Goal: Task Accomplishment & Management: Use online tool/utility

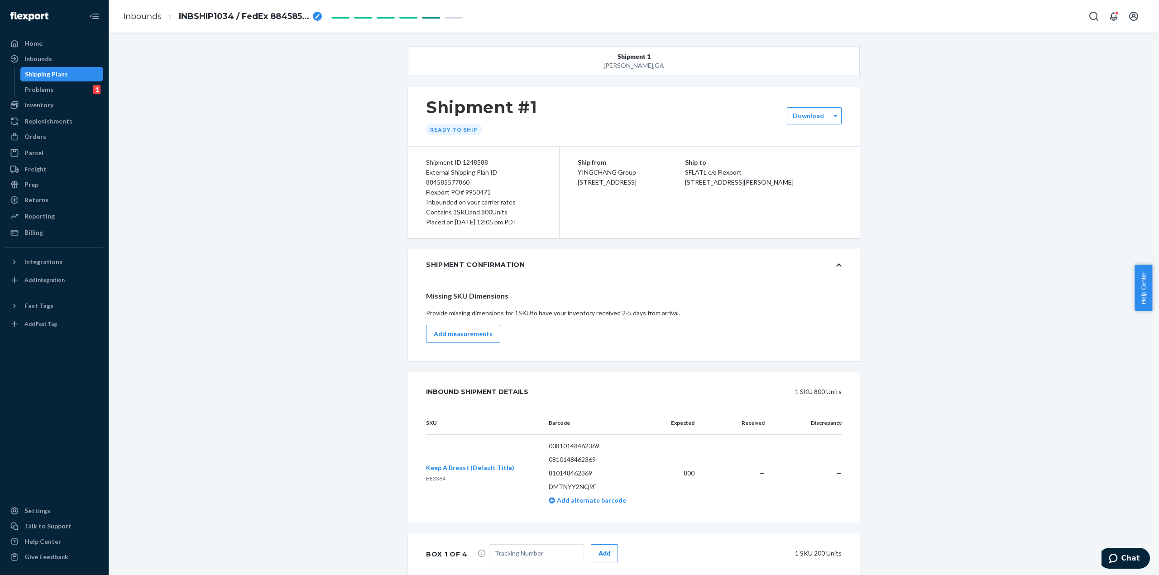
click at [275, 195] on div "Shipment [GEOGRAPHIC_DATA][PERSON_NAME] Shipment #1 Ready to ship Download Ship…" at bounding box center [633, 538] width 1037 height 984
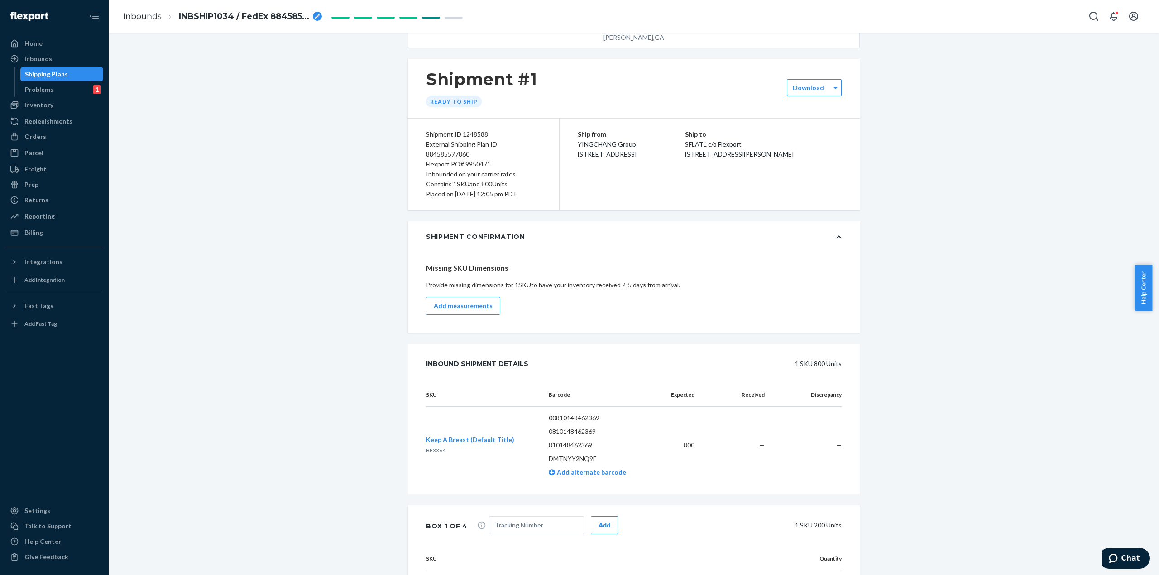
scroll to position [0, 0]
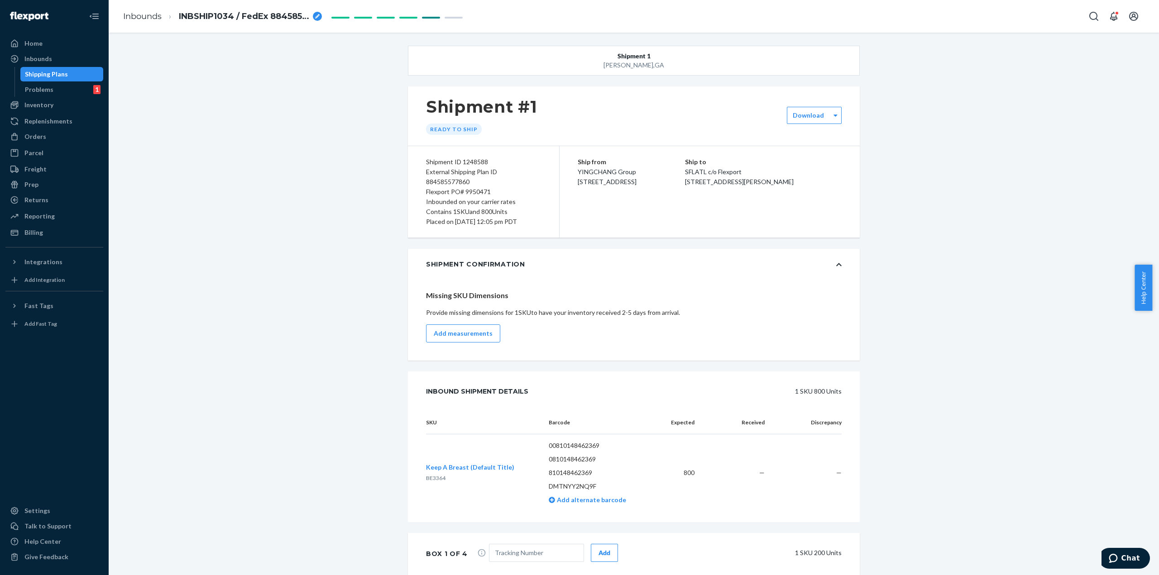
click at [318, 96] on div "Shipment [GEOGRAPHIC_DATA][PERSON_NAME] Shipment #1 Ready to ship Download Ship…" at bounding box center [633, 538] width 1037 height 984
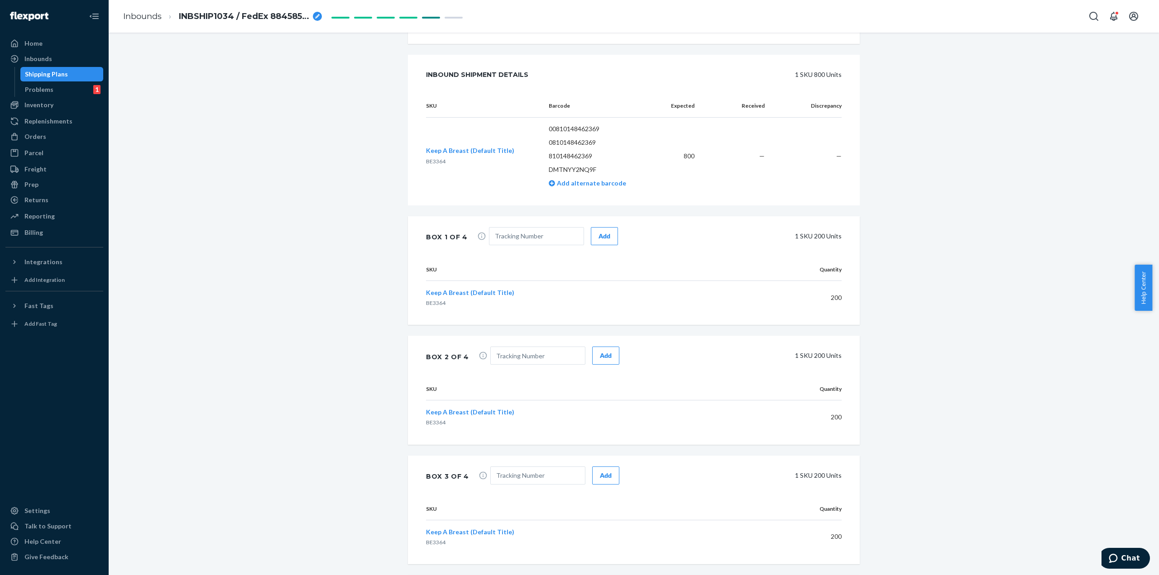
scroll to position [272, 0]
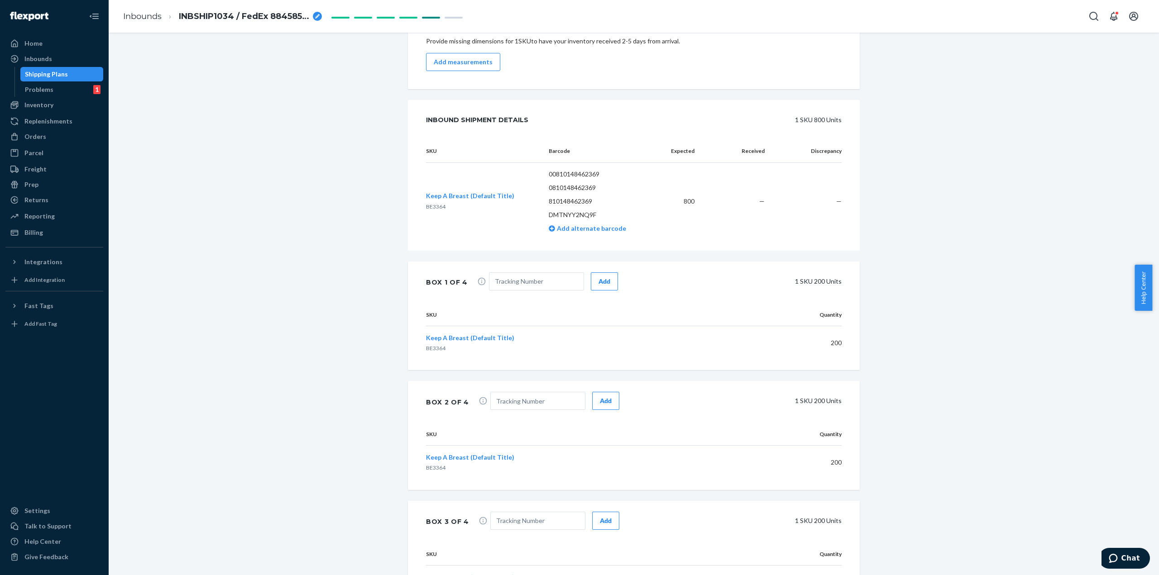
click at [230, 316] on div "Shipment [GEOGRAPHIC_DATA][PERSON_NAME] Shipment #1 Ready to ship Download Ship…" at bounding box center [633, 266] width 1037 height 984
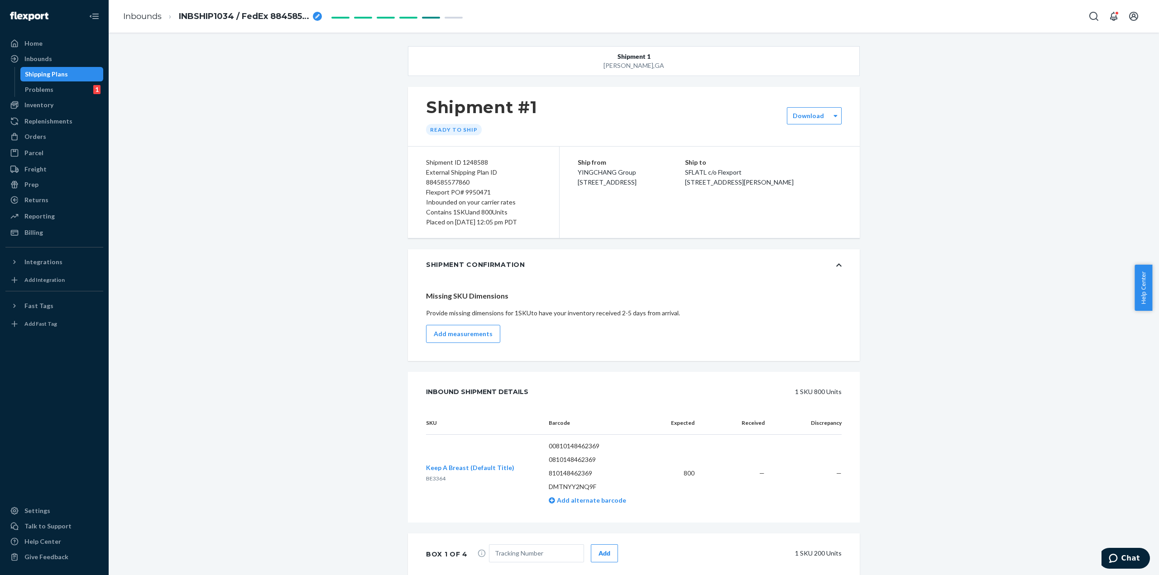
scroll to position [0, 0]
click at [321, 169] on div "Shipment [GEOGRAPHIC_DATA][PERSON_NAME] Shipment #1 Ready to ship Download Ship…" at bounding box center [633, 538] width 1037 height 984
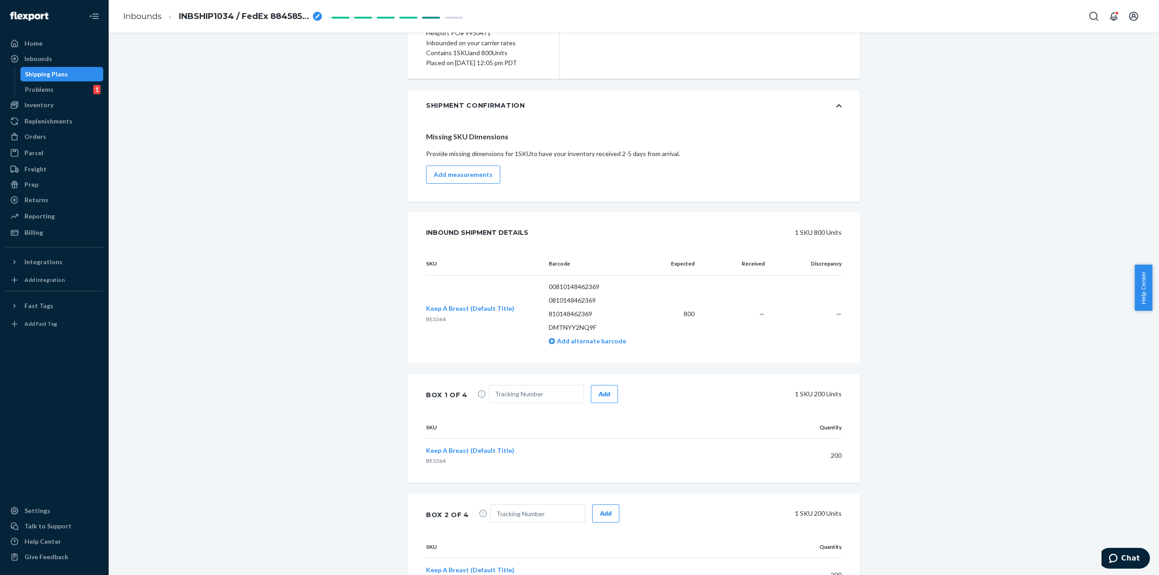
scroll to position [181, 0]
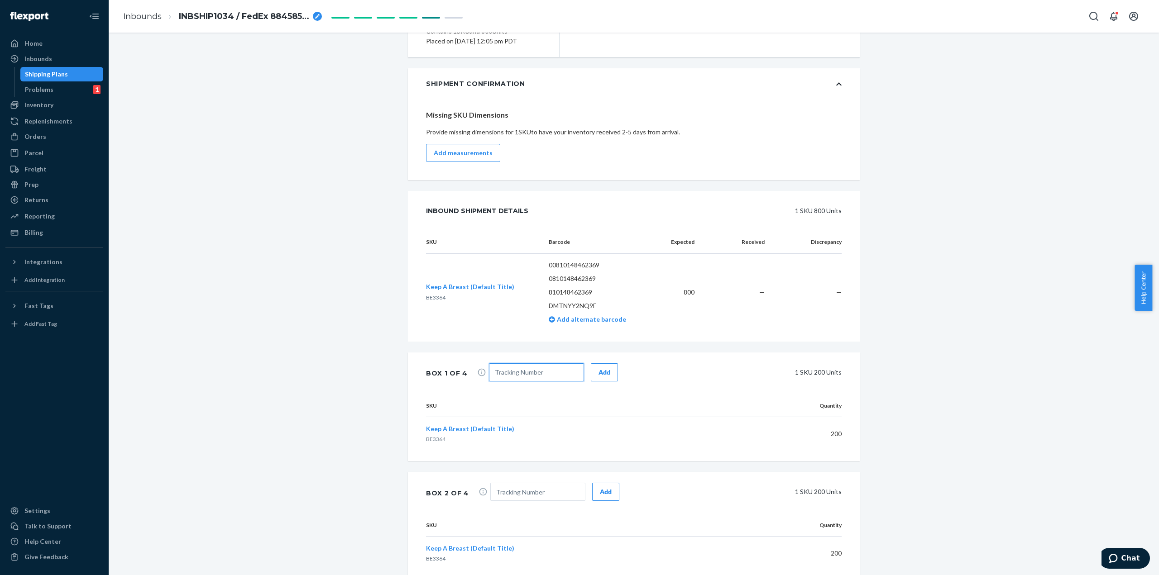
click at [541, 370] on input "text" at bounding box center [536, 373] width 95 height 18
paste input "884585577860"
type input "884585577860"
click at [605, 376] on button "Add" at bounding box center [604, 373] width 27 height 18
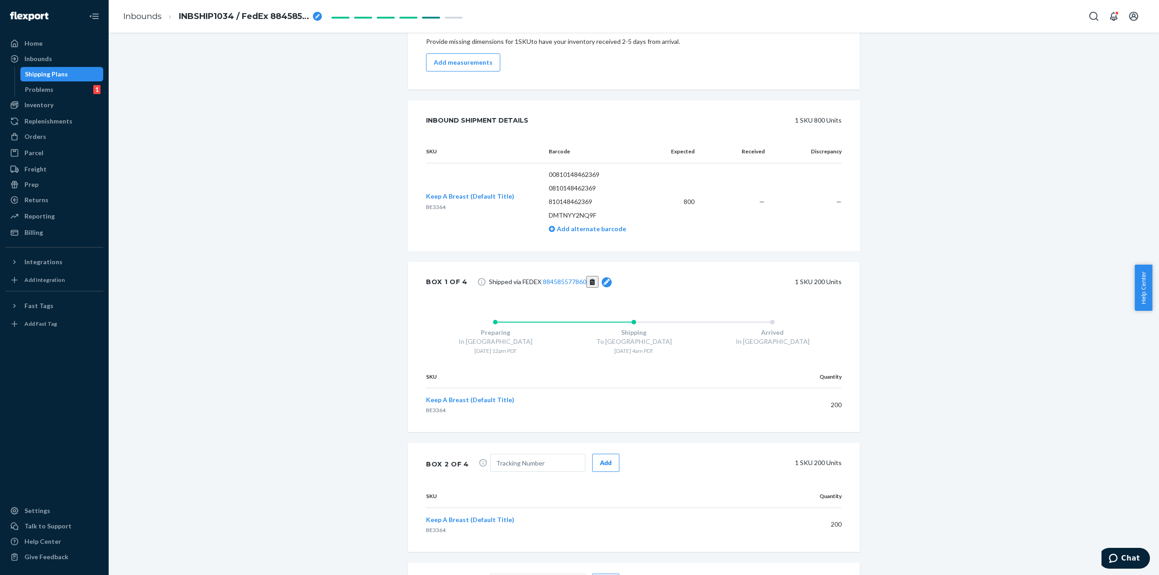
scroll to position [362, 0]
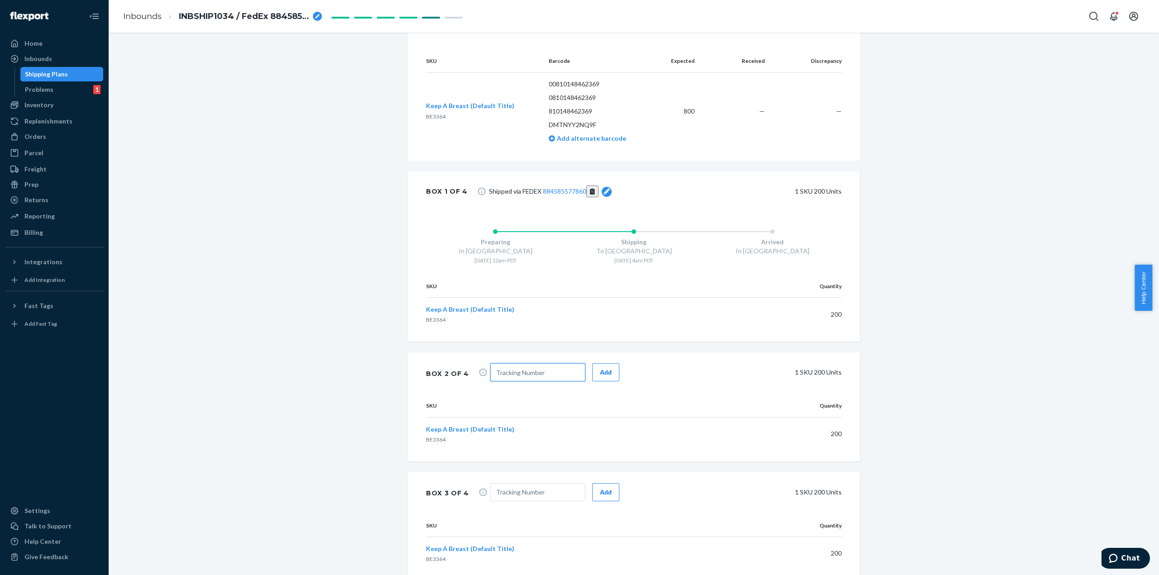
click at [536, 373] on input "text" at bounding box center [537, 373] width 95 height 18
paste input "884585577860"
type input "884585577860"
click at [601, 374] on div "Add" at bounding box center [606, 372] width 12 height 9
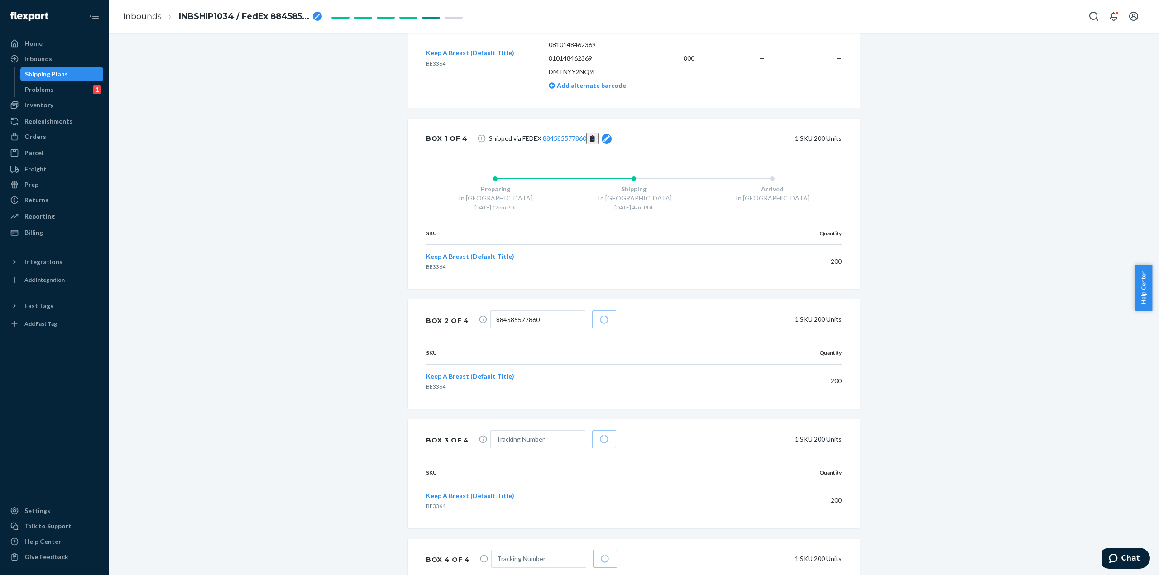
scroll to position [453, 0]
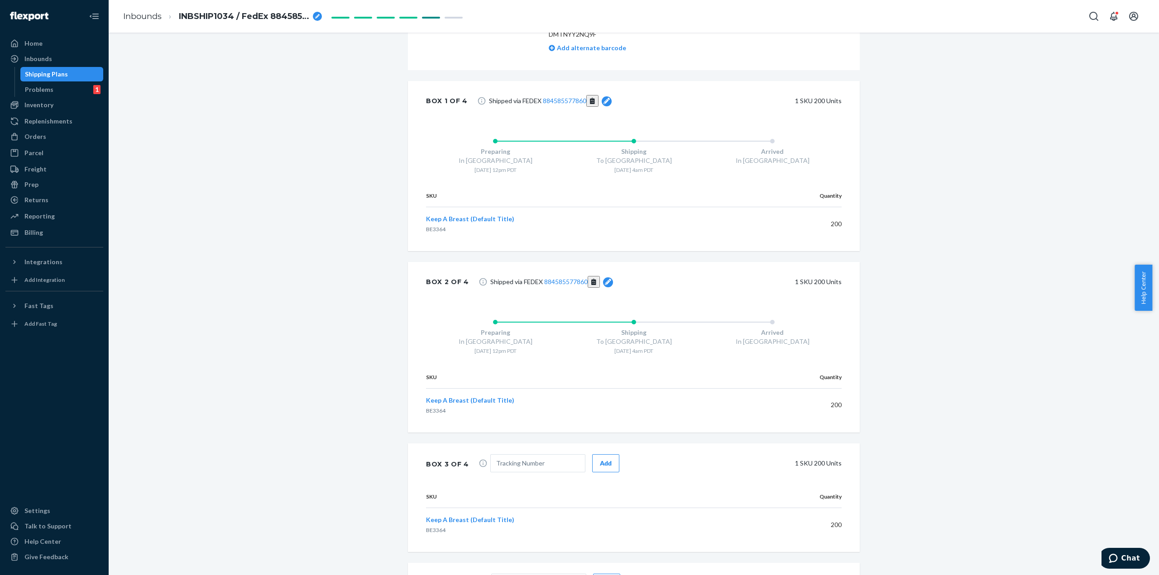
click at [537, 407] on p "BE3364" at bounding box center [581, 411] width 311 height 8
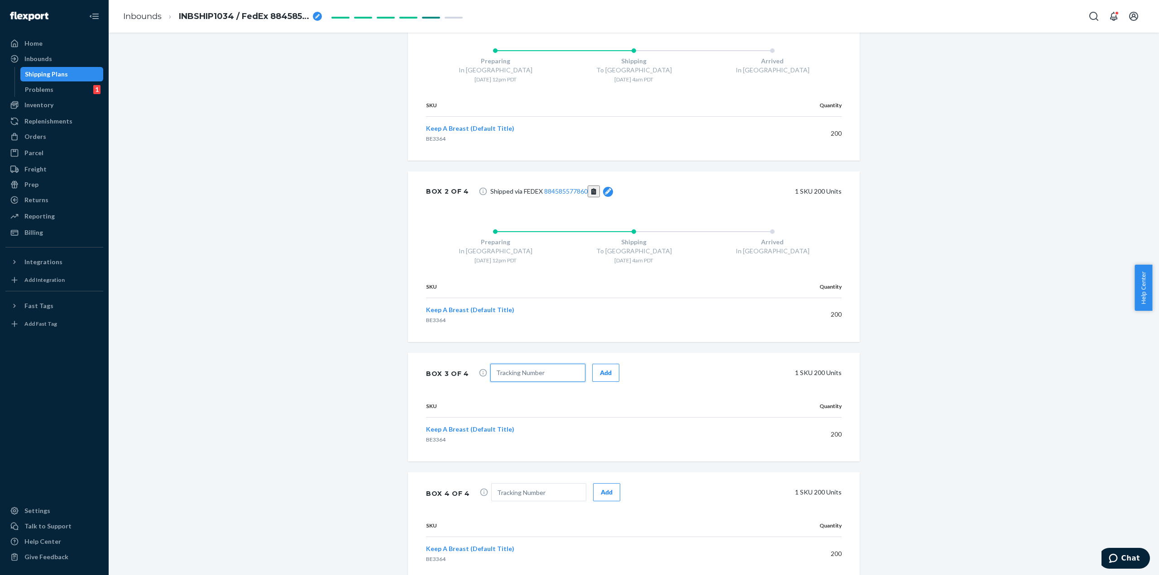
click at [528, 375] on input "text" at bounding box center [537, 373] width 95 height 18
paste input "884585577860"
type input "884585577860"
click at [600, 371] on div "Add" at bounding box center [606, 373] width 12 height 9
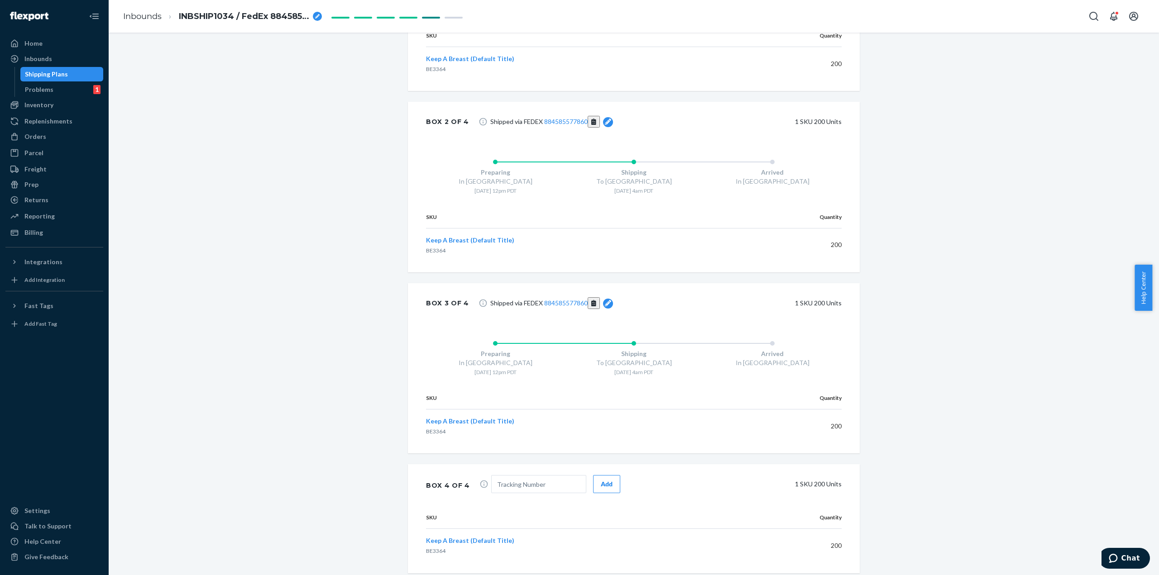
scroll to position [638, 0]
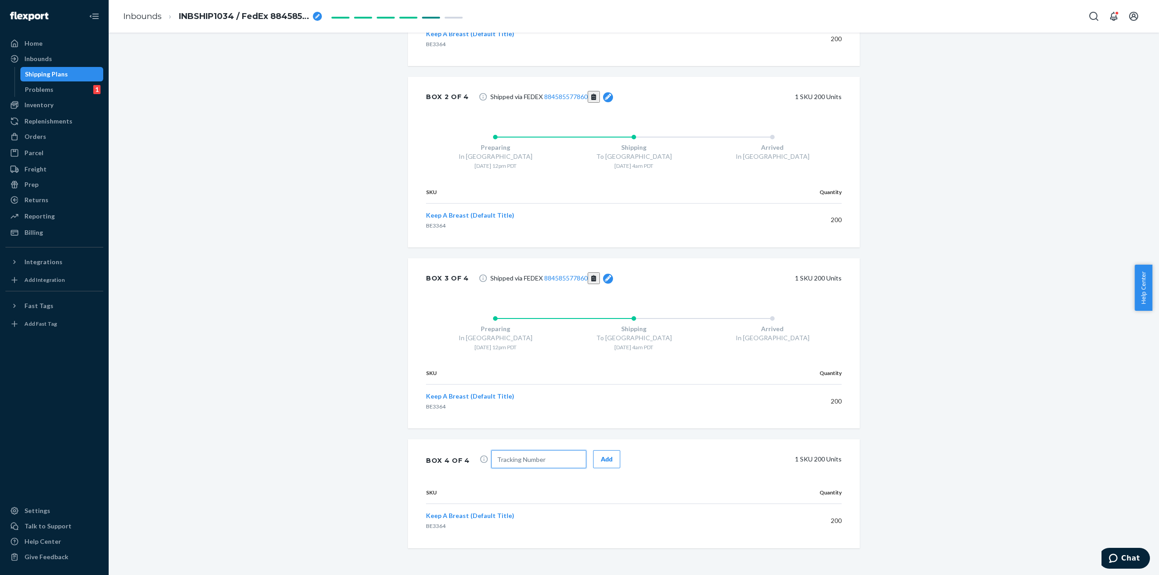
click at [520, 458] on input "text" at bounding box center [538, 459] width 95 height 18
paste input "884585577860"
type input "884585577860"
click at [607, 460] on button "Add" at bounding box center [606, 459] width 27 height 18
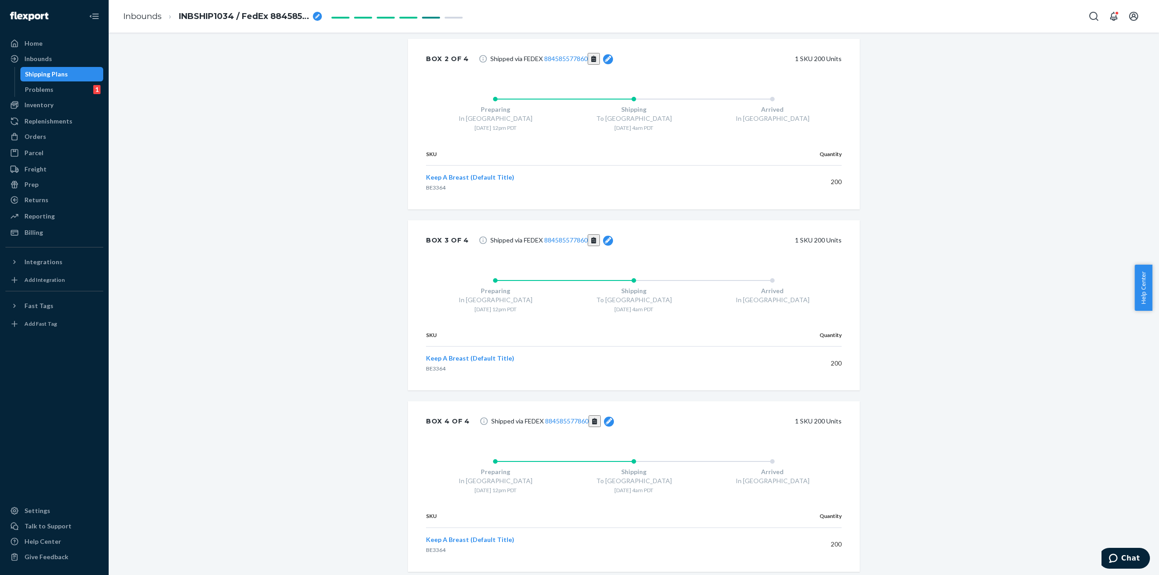
scroll to position [699, 0]
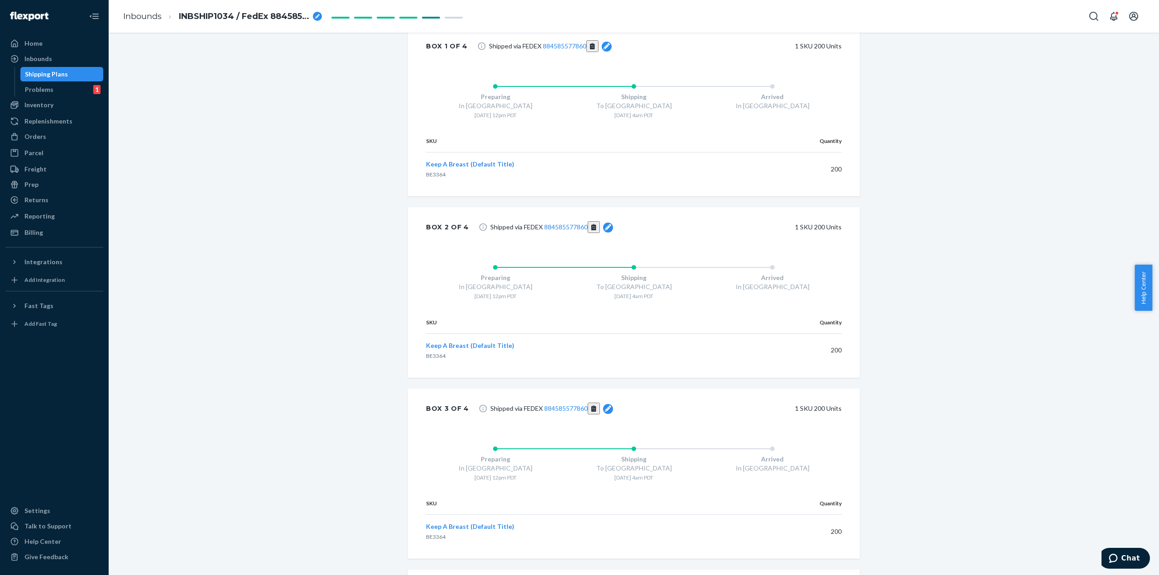
scroll to position [473, 0]
